Goal: Browse casually: Explore the website without a specific task or goal

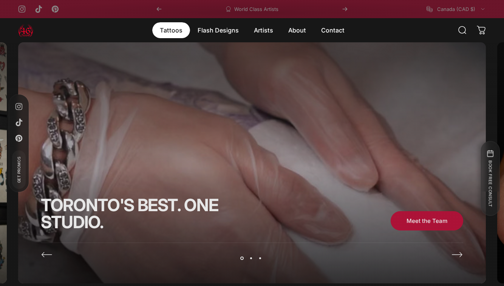
click at [166, 36] on magnet-element "Tattoos Tattoos" at bounding box center [171, 30] width 38 height 16
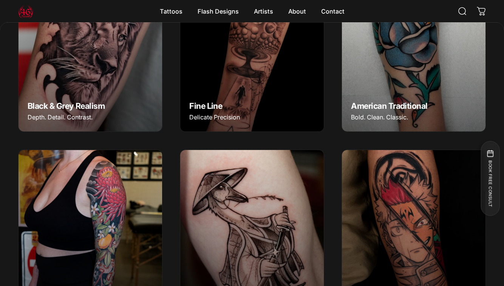
scroll to position [328, 0]
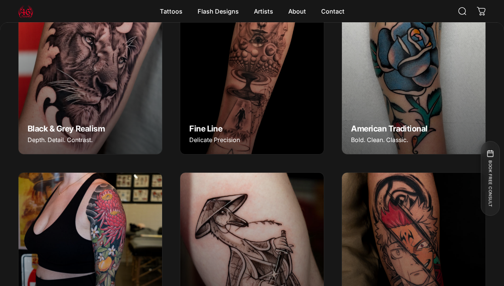
click at [370, 85] on img "American Traditional" at bounding box center [414, 65] width 151 height 188
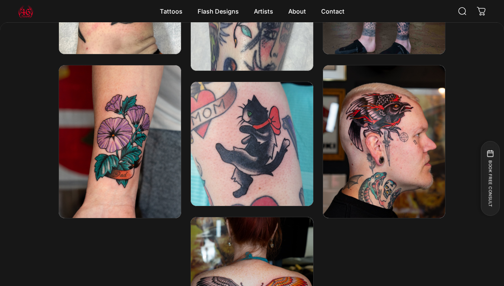
scroll to position [1409, 0]
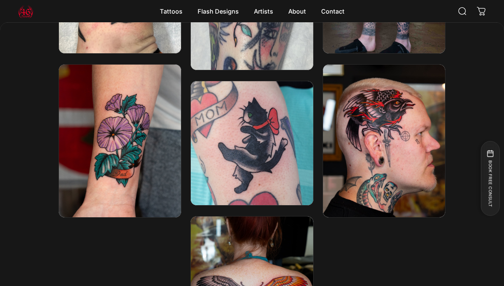
click at [388, 127] on img at bounding box center [384, 141] width 131 height 164
click at [382, 103] on img at bounding box center [384, 141] width 131 height 164
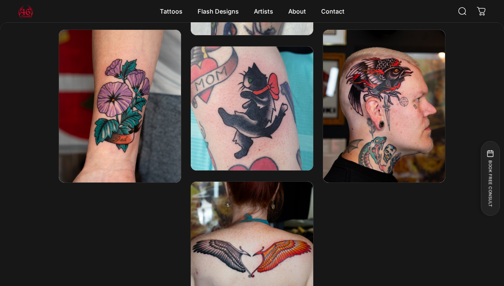
scroll to position [1334, 0]
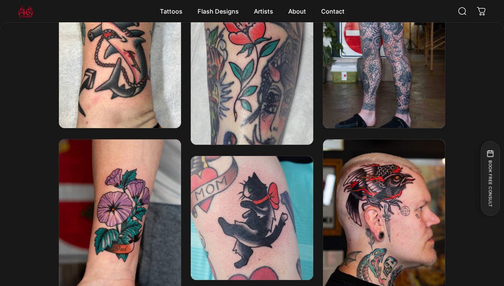
click at [421, 214] on img at bounding box center [384, 216] width 131 height 164
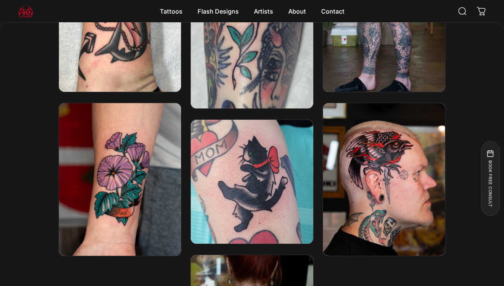
scroll to position [1371, 0]
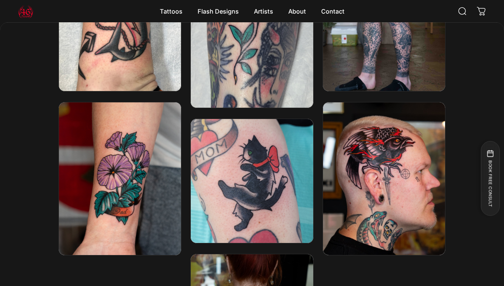
click at [356, 178] on img at bounding box center [384, 179] width 131 height 164
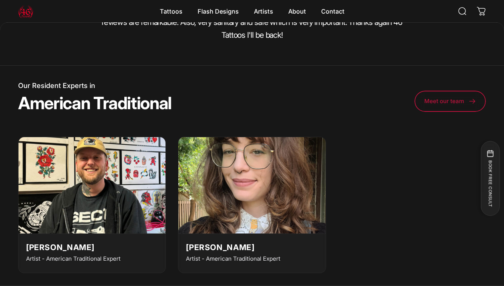
scroll to position [1863, 0]
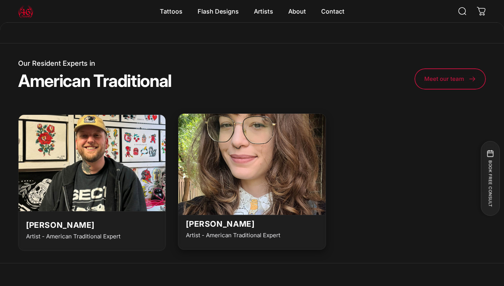
click at [248, 164] on img at bounding box center [252, 162] width 162 height 107
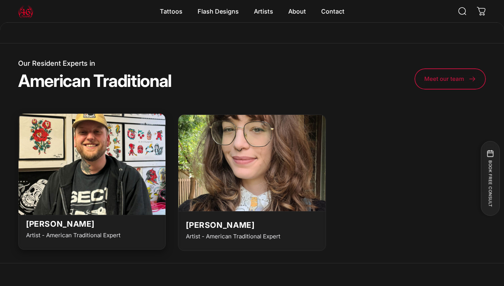
click at [89, 157] on img at bounding box center [92, 162] width 162 height 107
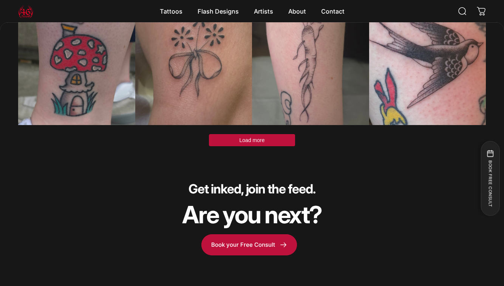
scroll to position [1974, 0]
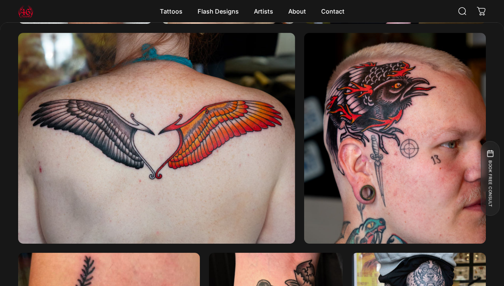
scroll to position [936, 0]
